Goal: Check status: Check status

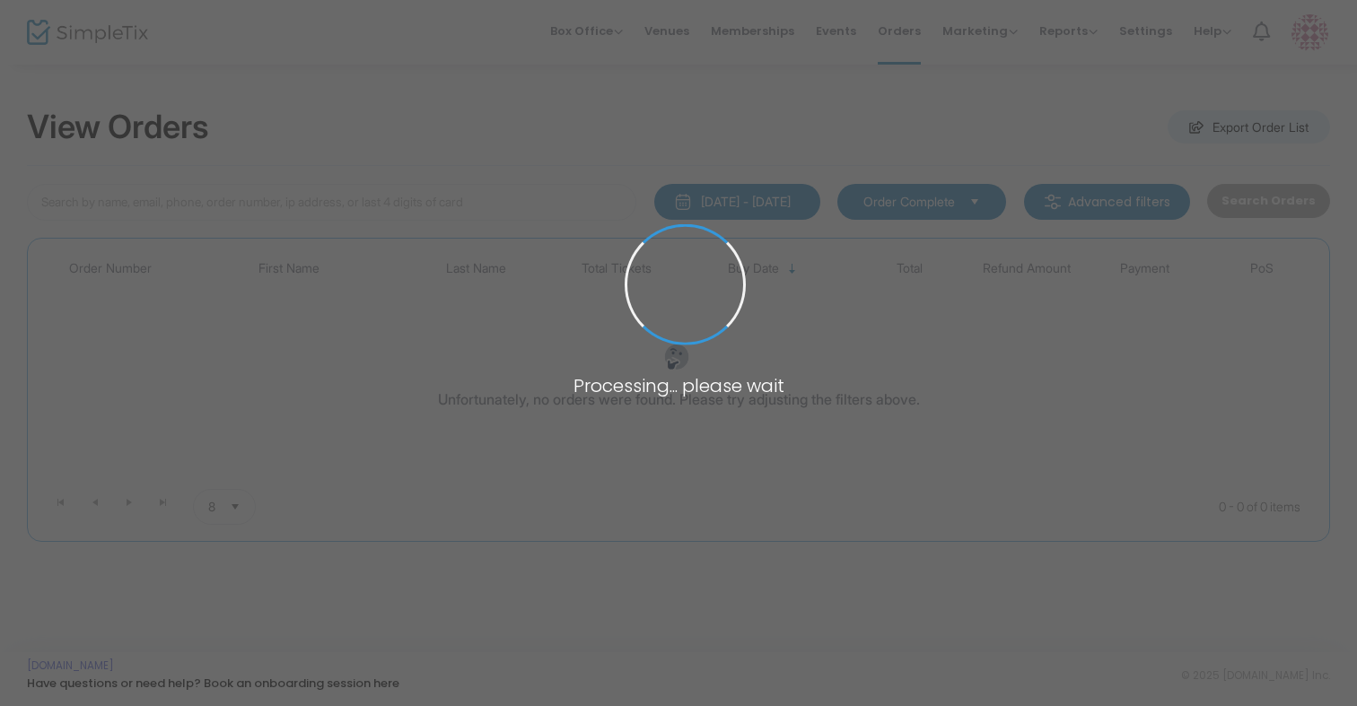
type input "wells"
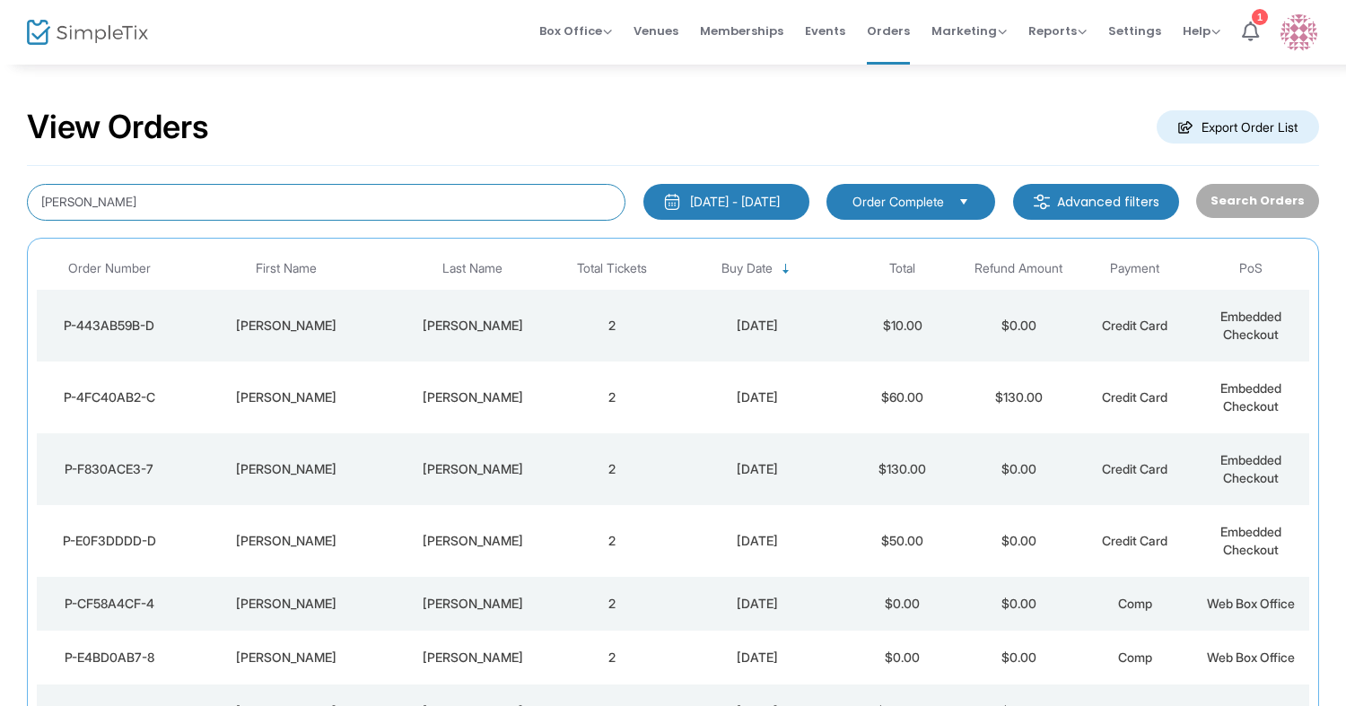
drag, startPoint x: 23, startPoint y: 190, endPoint x: -41, endPoint y: 178, distance: 65.8
click at [0, 178] on html "Processing... please wait Box Office Sell Tickets Bookings Sell Season Pass Ven…" at bounding box center [673, 353] width 1346 height 706
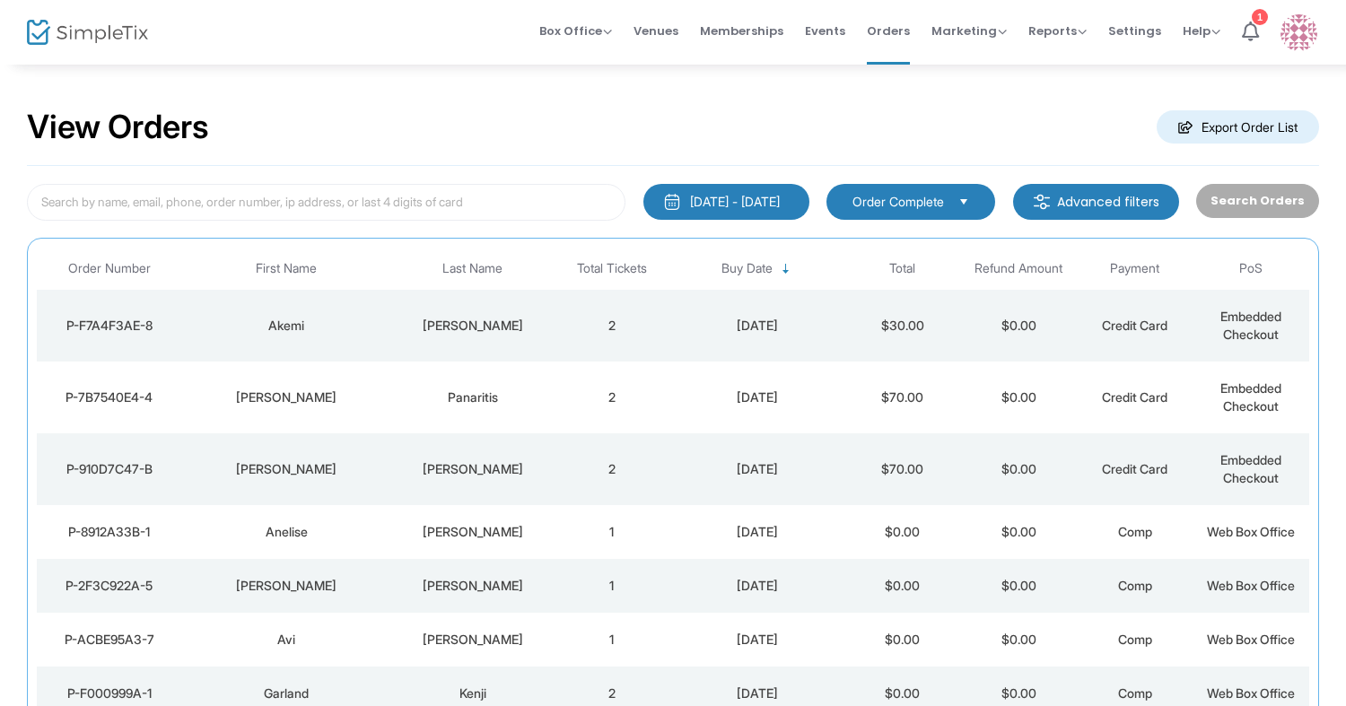
click at [338, 408] on td "[PERSON_NAME]" at bounding box center [286, 398] width 209 height 72
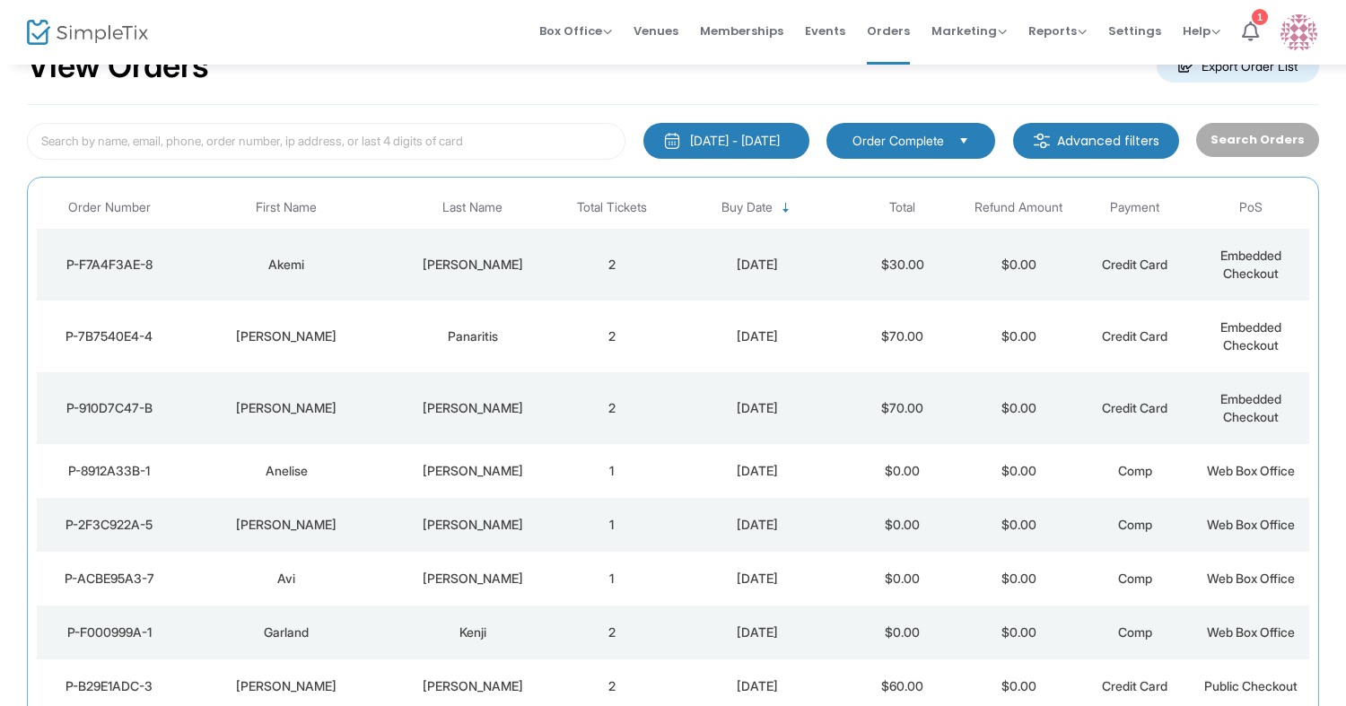
scroll to position [68, 0]
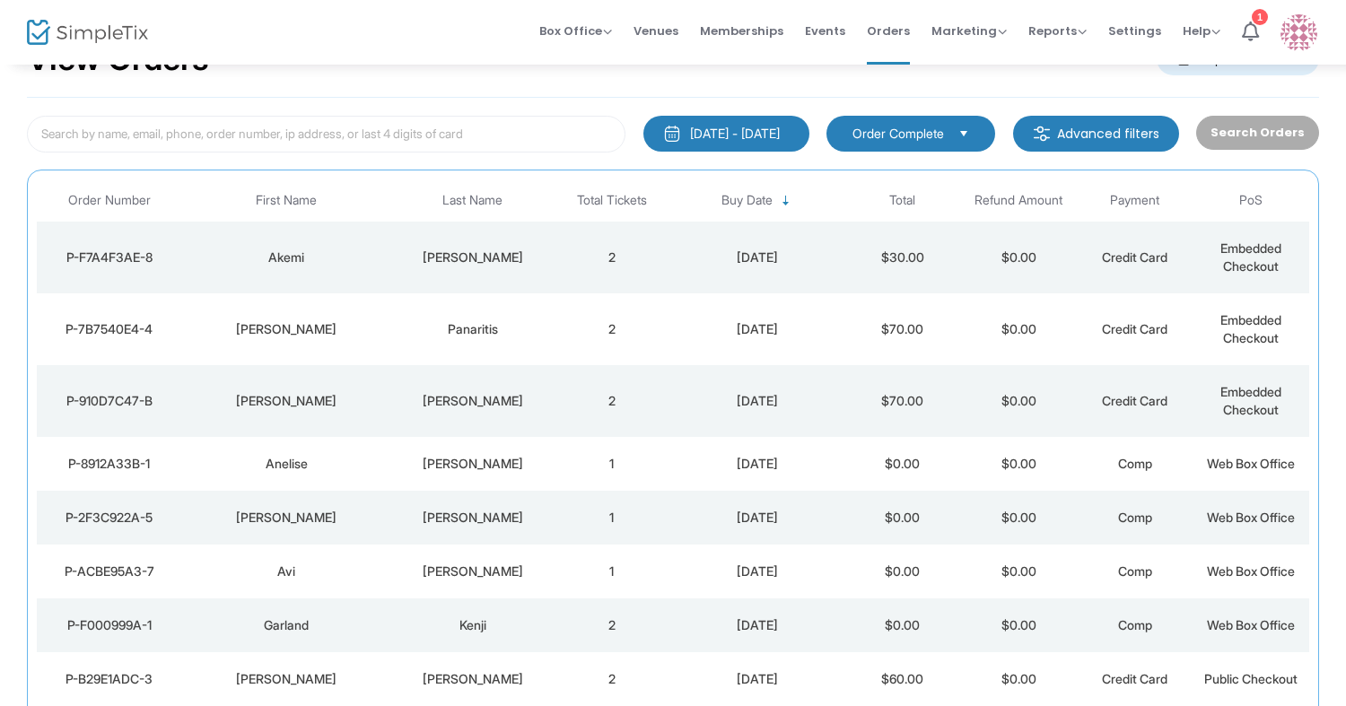
click at [311, 273] on td "Akemi" at bounding box center [286, 258] width 209 height 72
